Goal: Task Accomplishment & Management: Use online tool/utility

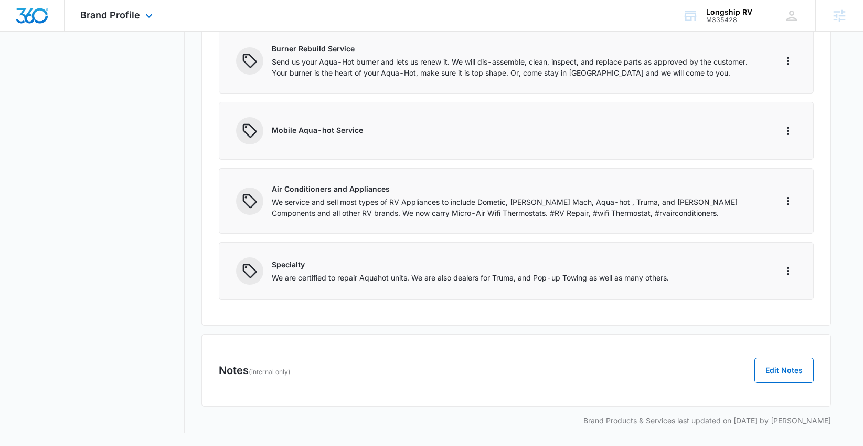
click at [119, 25] on div "Brand Profile Apps Reputation Websites Forms CRM Email Social Shop Content Ads …" at bounding box center [118, 15] width 107 height 31
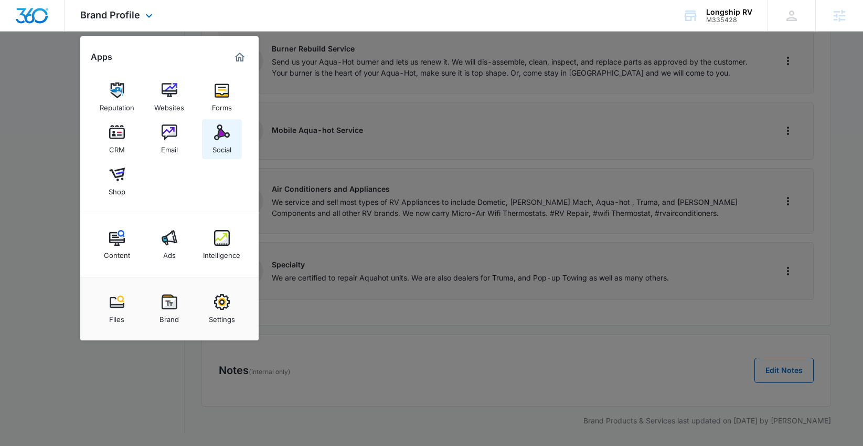
click at [215, 149] on div "Social" at bounding box center [222, 147] width 19 height 14
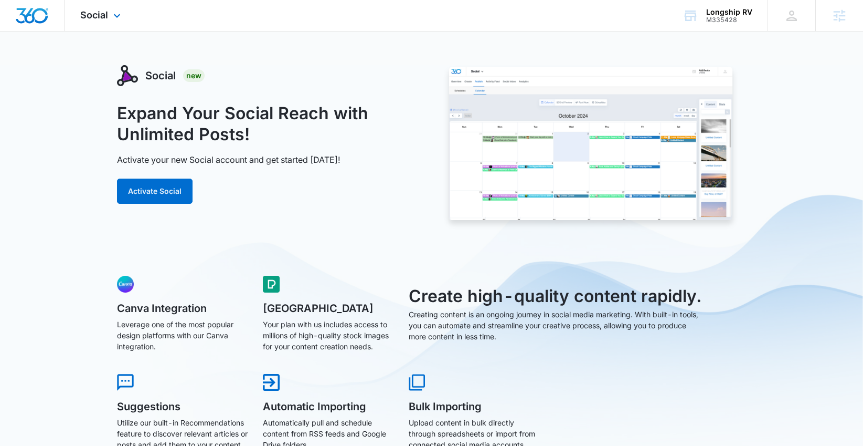
click at [79, 17] on div "Social Apps Reputation Websites Forms CRM Email Social Shop Content Ads Intelli…" at bounding box center [102, 15] width 75 height 31
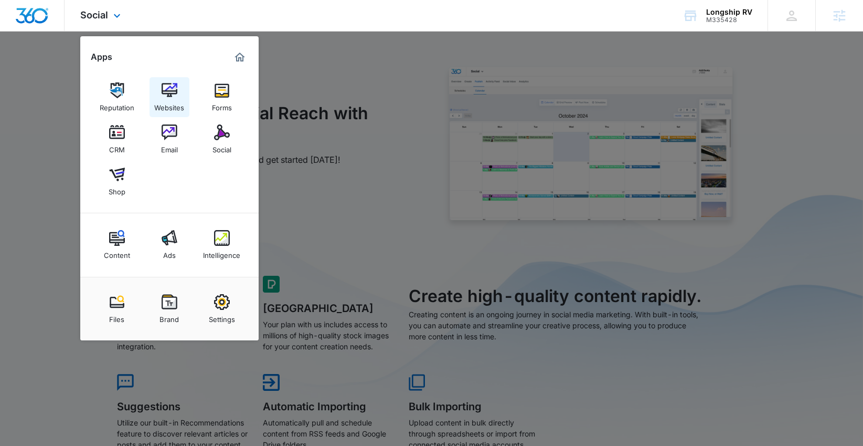
click at [164, 86] on img at bounding box center [170, 90] width 16 height 16
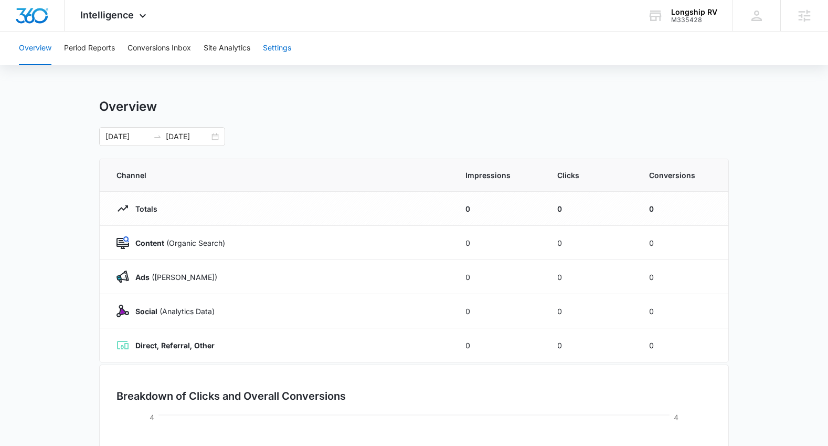
click at [282, 50] on button "Settings" at bounding box center [277, 48] width 28 height 34
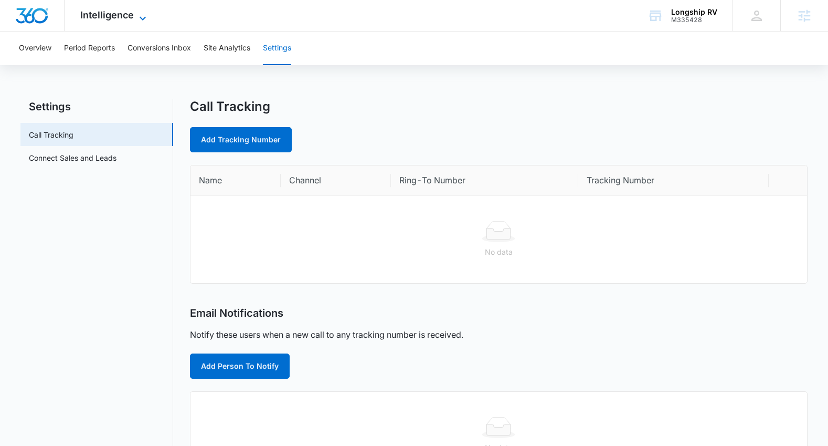
click at [122, 17] on span "Intelligence" at bounding box center [107, 14] width 54 height 11
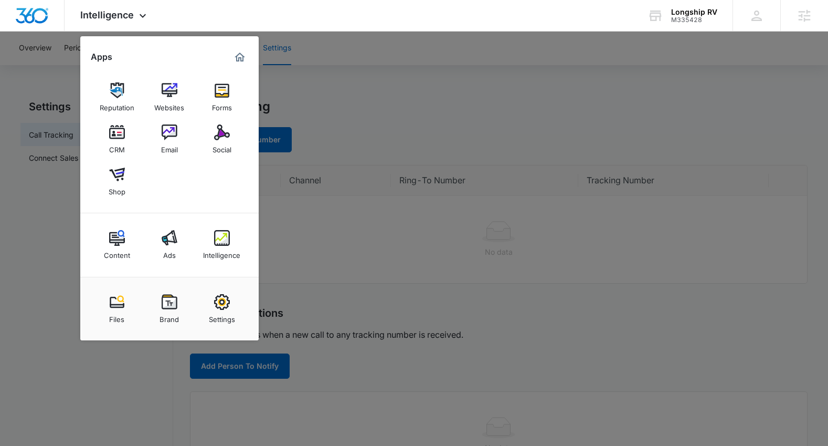
click at [173, 293] on link "Brand" at bounding box center [170, 309] width 40 height 40
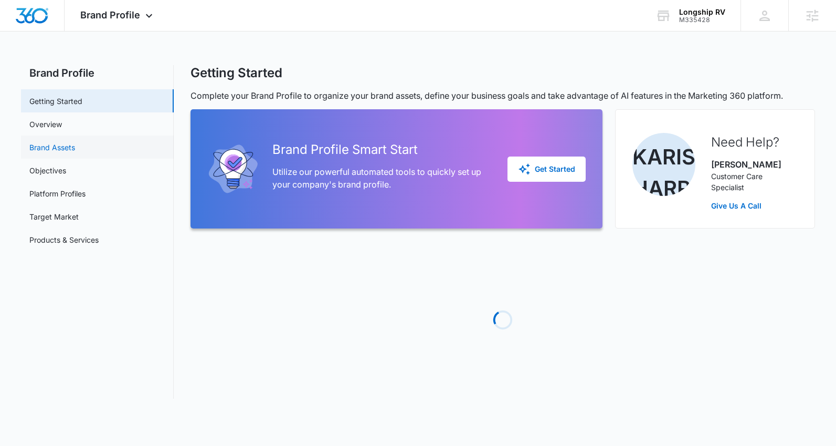
click at [75, 142] on link "Brand Assets" at bounding box center [52, 147] width 46 height 11
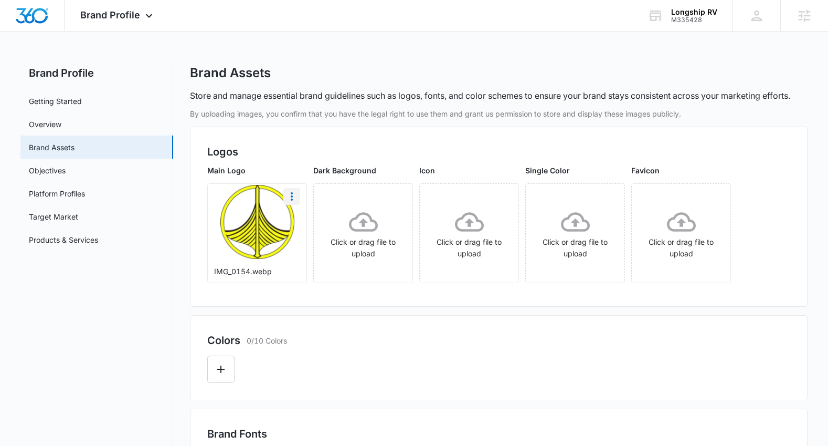
click at [291, 199] on icon "More" at bounding box center [292, 196] width 13 height 13
click at [313, 227] on div "Download" at bounding box center [314, 225] width 34 height 7
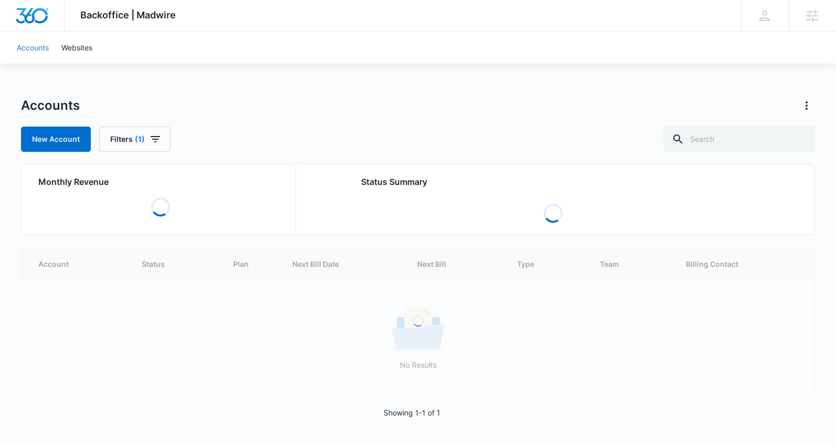
click at [30, 48] on link "Accounts" at bounding box center [32, 47] width 45 height 32
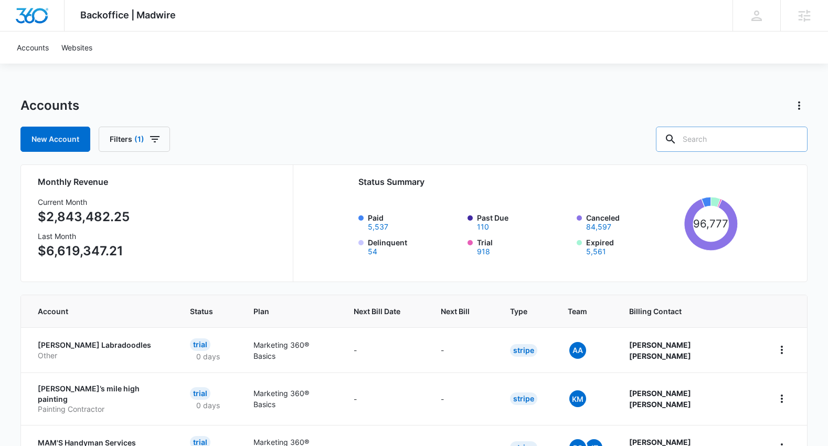
click at [437, 141] on input "text" at bounding box center [732, 138] width 152 height 25
type input "M335428"
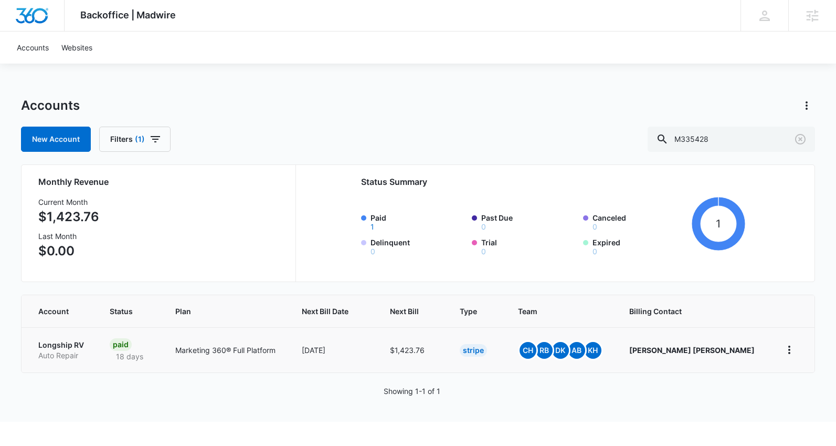
click at [62, 346] on p "Longship RV" at bounding box center [61, 345] width 46 height 10
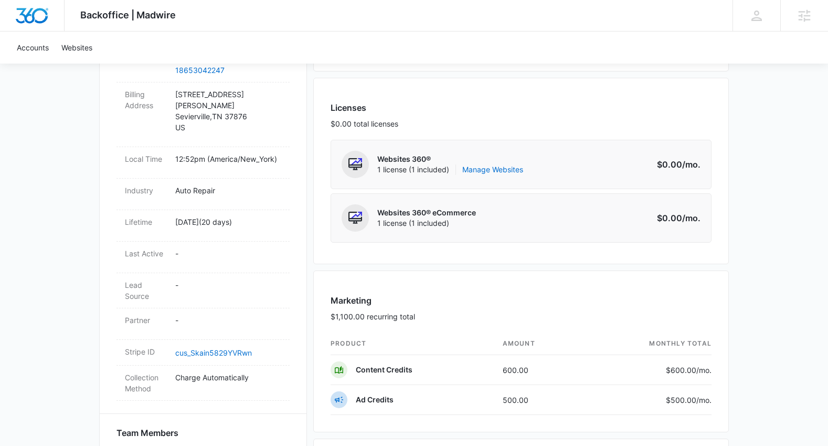
scroll to position [385, 0]
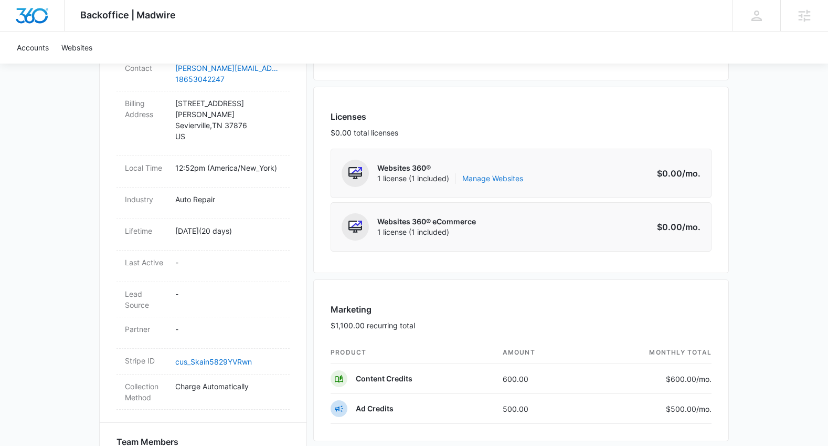
click at [437, 177] on link "Manage Websites" at bounding box center [492, 178] width 61 height 10
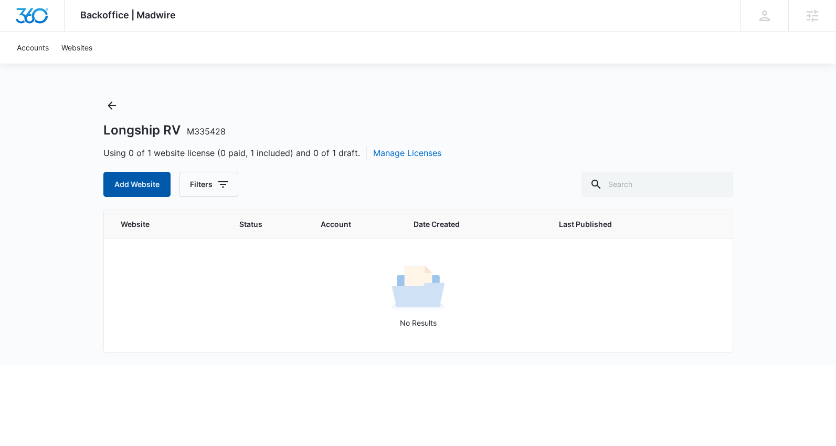
click at [129, 185] on button "Add Website" at bounding box center [136, 184] width 67 height 25
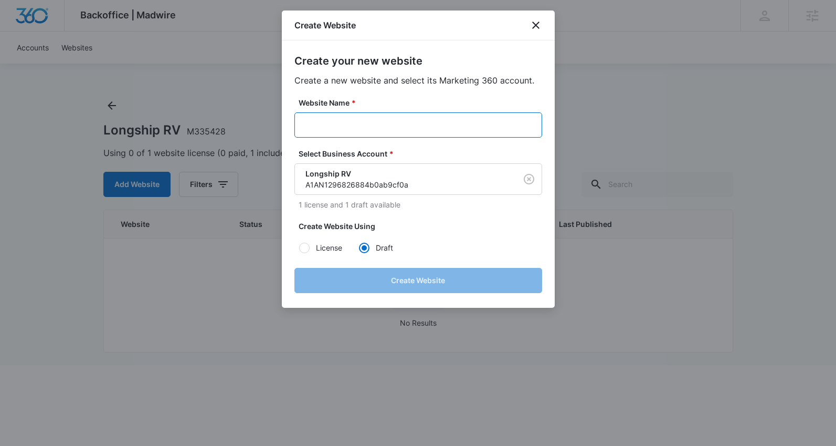
click at [409, 130] on input "Website Name *" at bounding box center [418, 124] width 248 height 25
click at [437, 128] on input "Website Name *" at bounding box center [418, 124] width 248 height 25
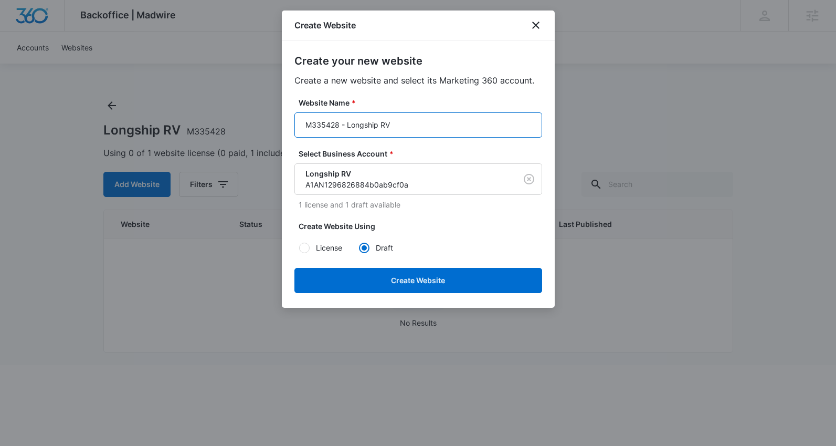
type input "M335428 - Longship RV"
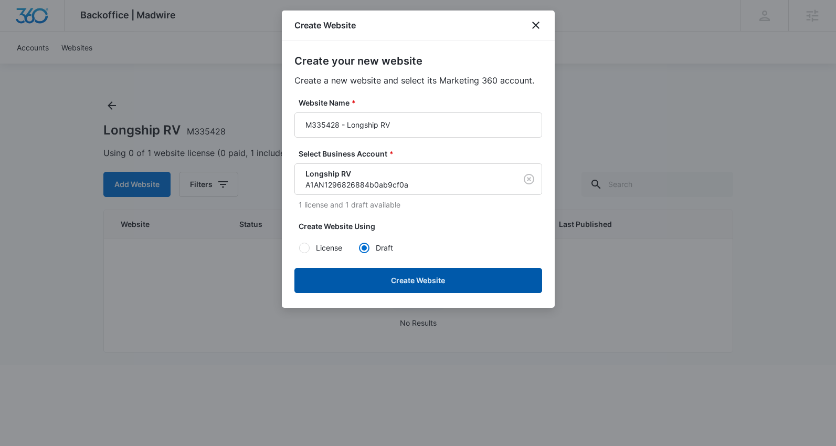
click at [437, 281] on button "Create Website" at bounding box center [418, 280] width 248 height 25
